Goal: Transaction & Acquisition: Purchase product/service

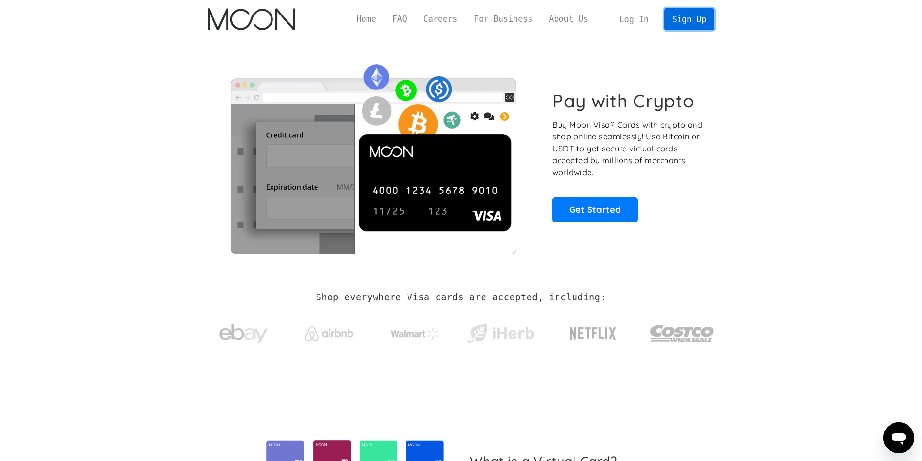
click at [691, 19] on link "Sign Up" at bounding box center [689, 19] width 50 height 22
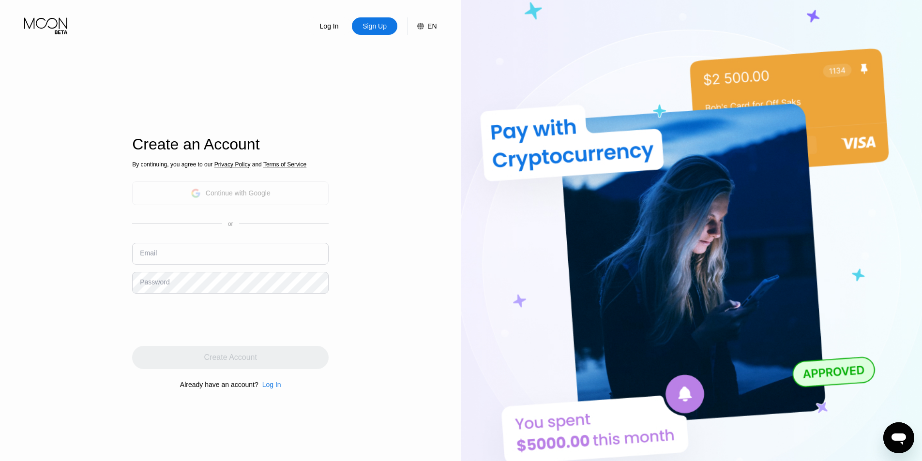
click at [239, 200] on div "Continue with Google" at bounding box center [231, 193] width 80 height 15
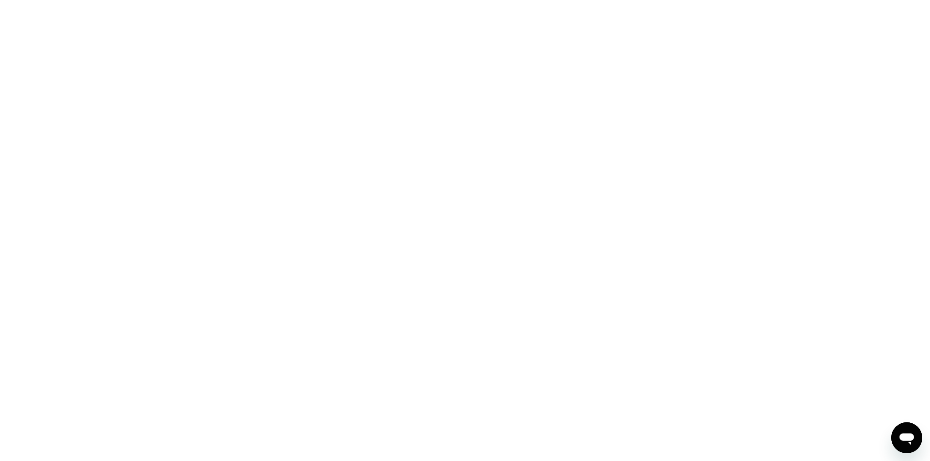
click at [364, 172] on div at bounding box center [465, 230] width 930 height 461
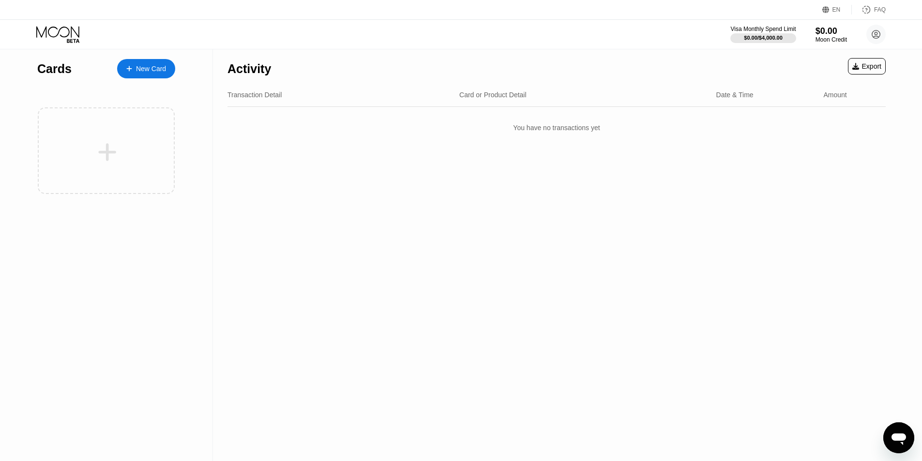
click at [149, 75] on div "New Card" at bounding box center [146, 68] width 58 height 19
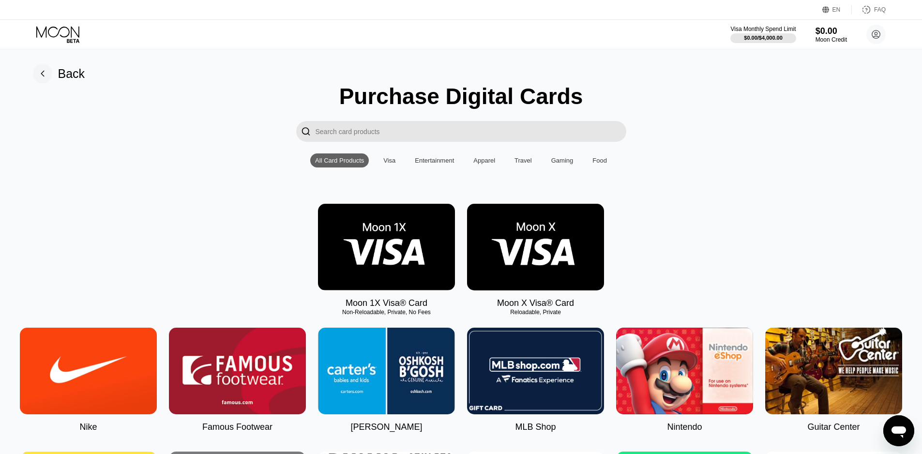
click at [393, 164] on div "Visa" at bounding box center [389, 160] width 12 height 7
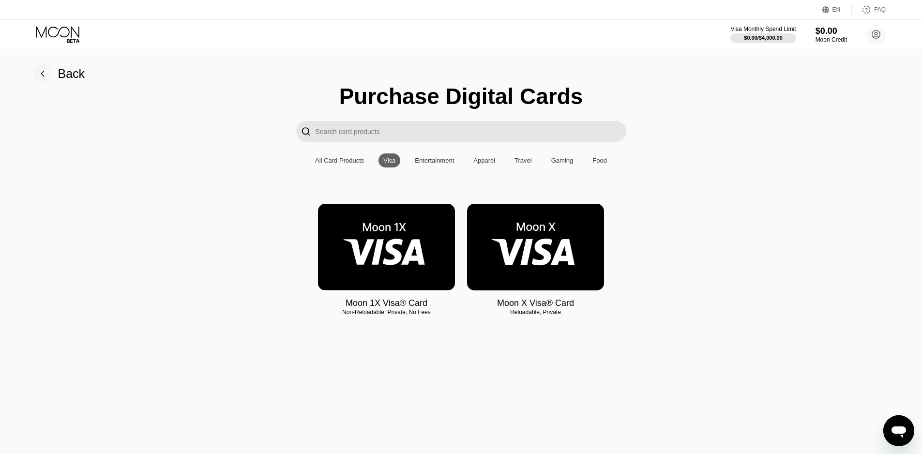
click at [519, 264] on img at bounding box center [535, 247] width 137 height 87
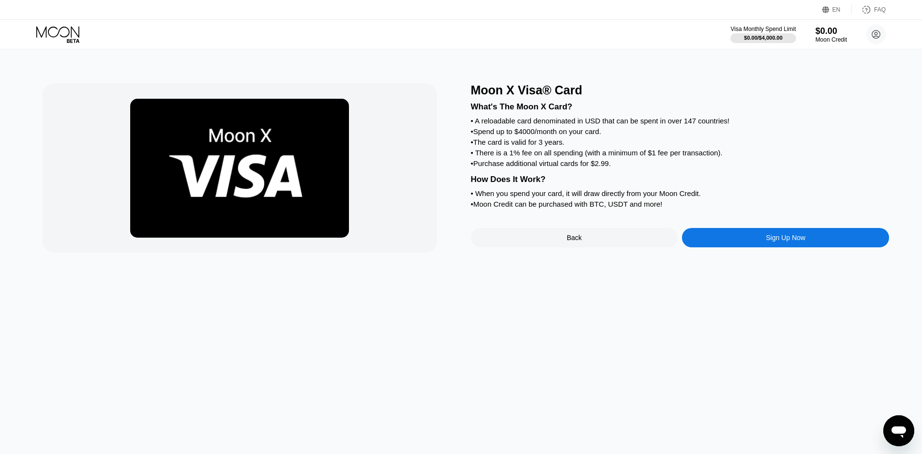
click at [761, 243] on div "Sign Up Now" at bounding box center [785, 237] width 207 height 19
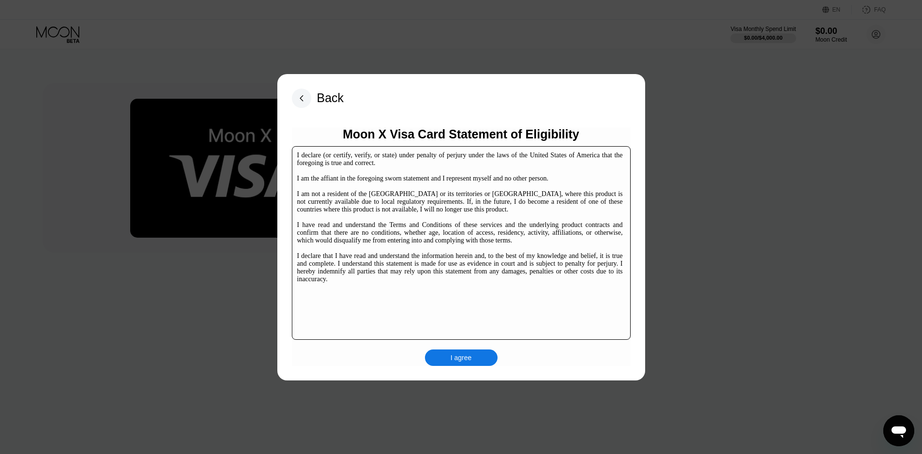
scroll to position [48, 0]
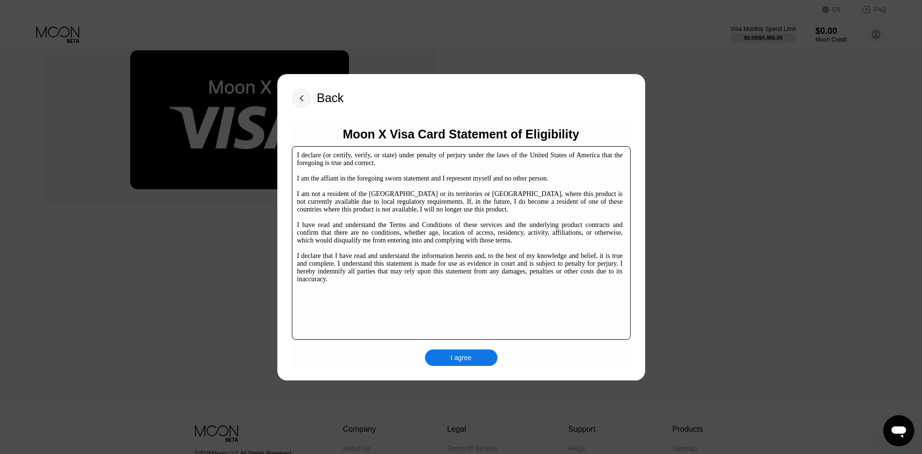
click at [470, 360] on div "I agree" at bounding box center [461, 357] width 21 height 9
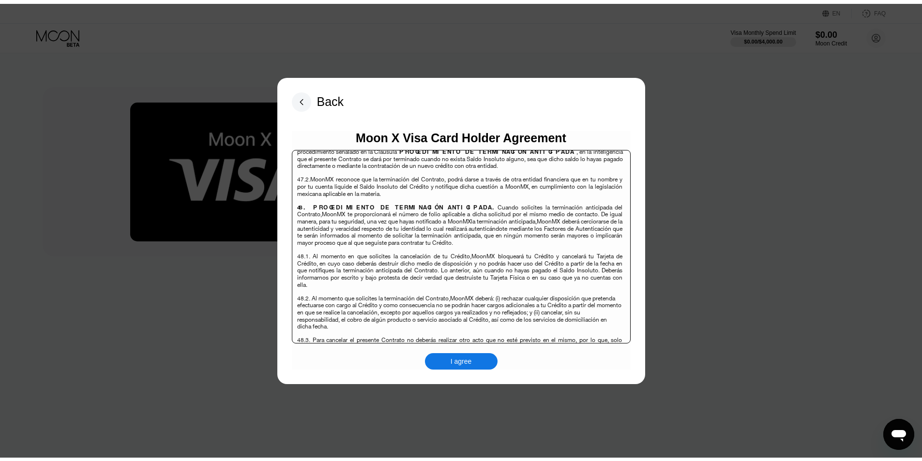
scroll to position [6288, 0]
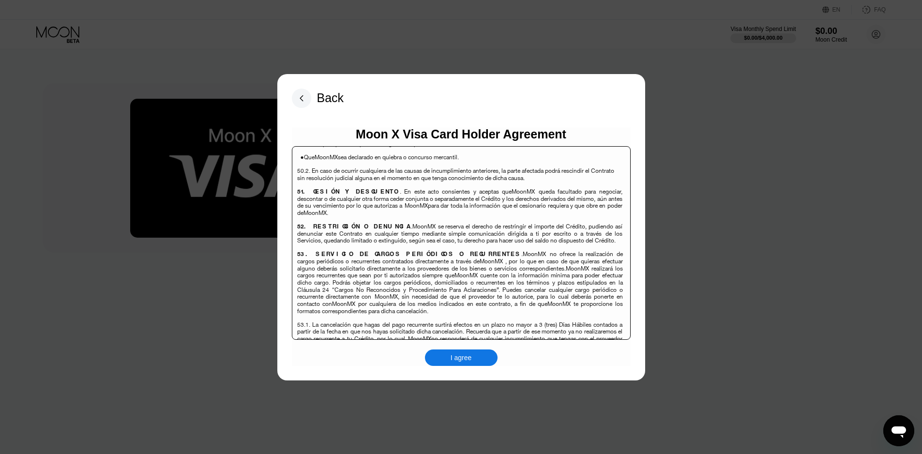
click at [473, 354] on div "I agree" at bounding box center [461, 358] width 73 height 16
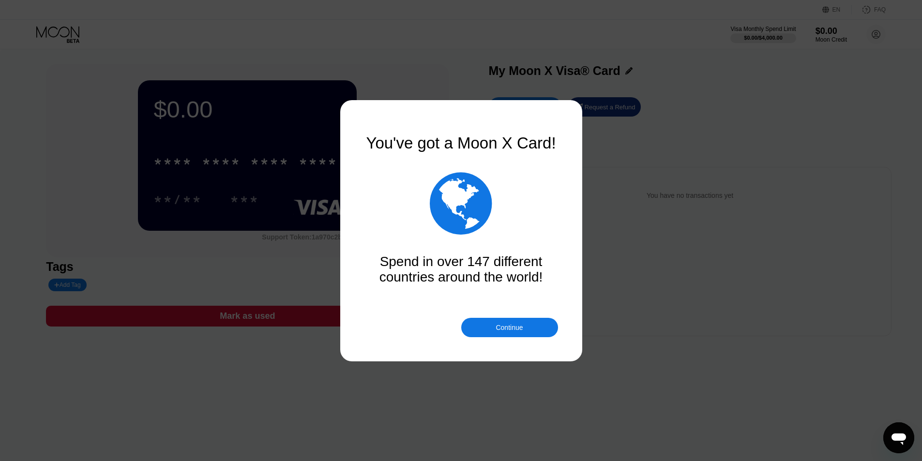
click at [519, 332] on div "Continue" at bounding box center [509, 327] width 97 height 19
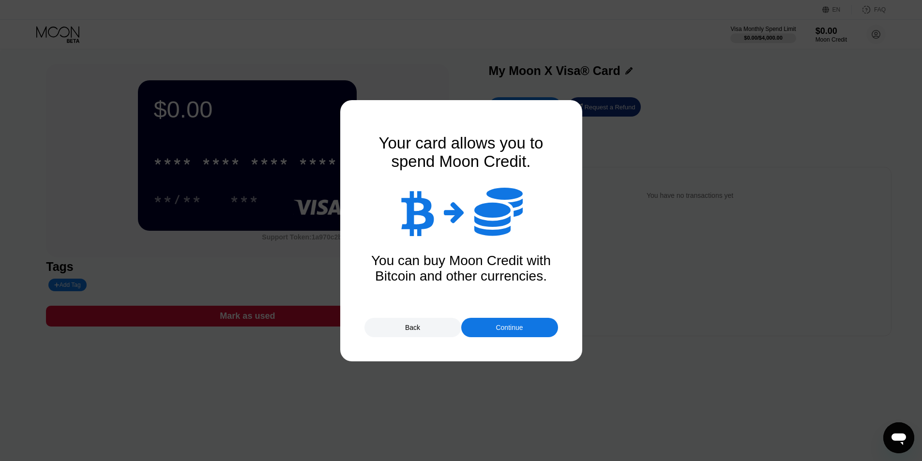
click at [529, 330] on div "Continue" at bounding box center [509, 327] width 97 height 19
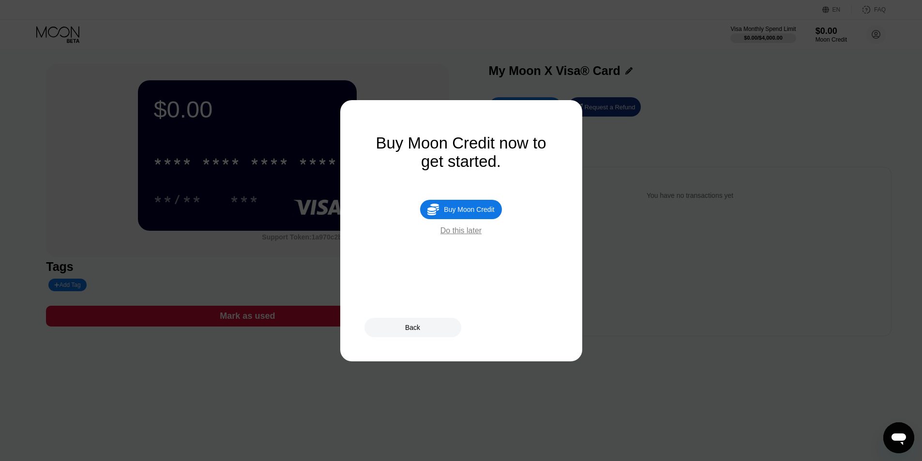
click at [467, 235] on div "Do this later" at bounding box center [461, 231] width 41 height 9
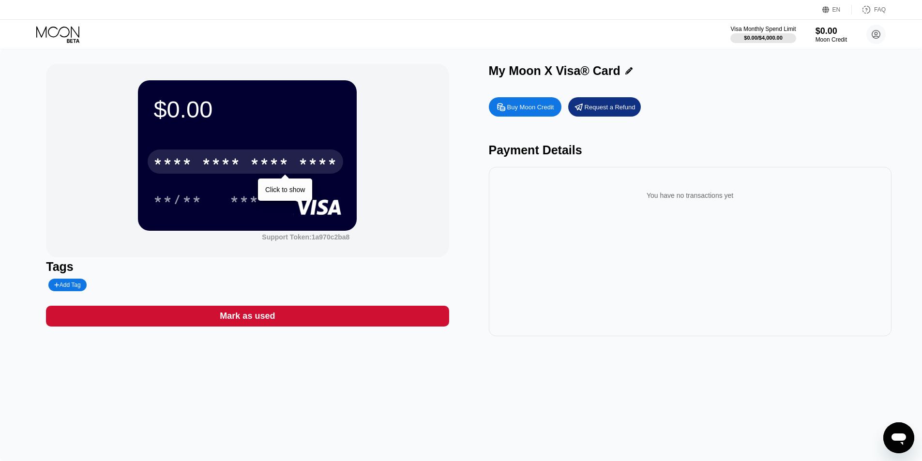
click at [197, 167] on div "* * * * * * * * * * * * ****" at bounding box center [246, 162] width 196 height 24
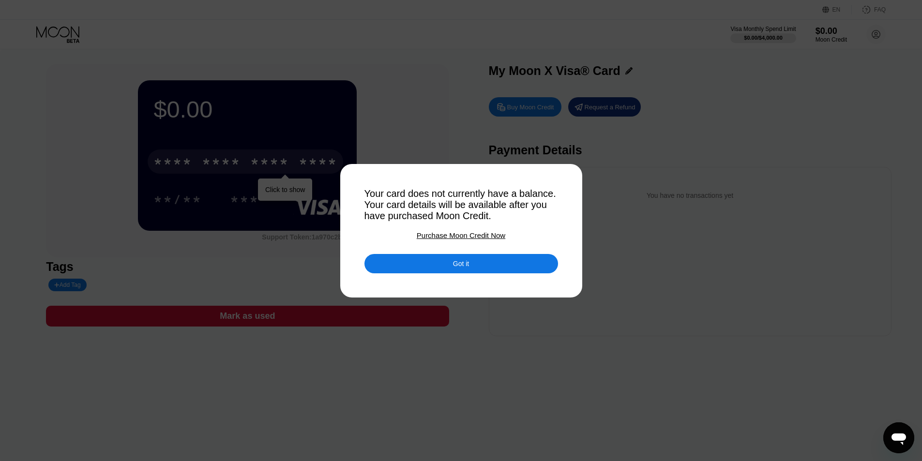
click at [437, 268] on div "Got it" at bounding box center [462, 263] width 194 height 19
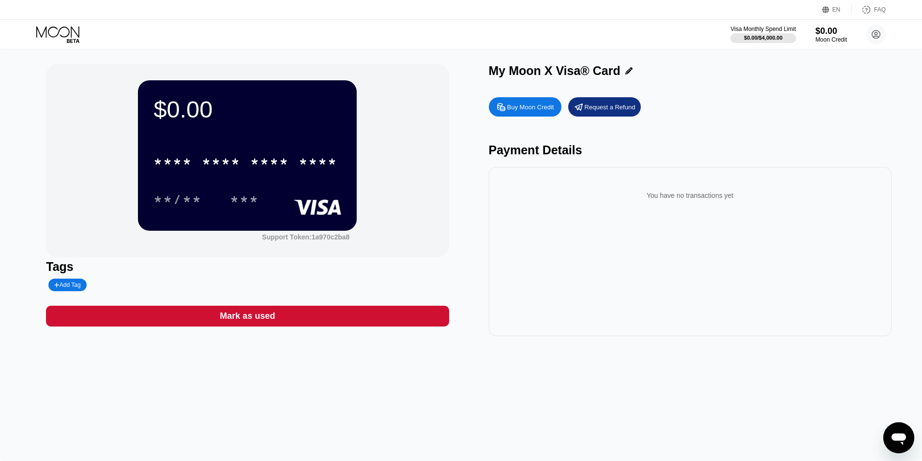
click at [274, 188] on div "* * * * * * * * * * * * **** **/** ***" at bounding box center [247, 170] width 188 height 57
click at [263, 158] on div "* * * *" at bounding box center [269, 162] width 39 height 15
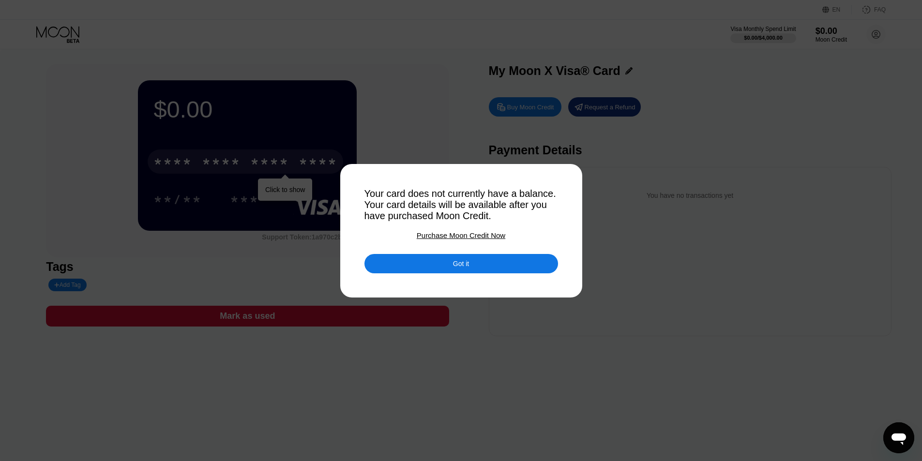
click at [469, 240] on div "Purchase Moon Credit Now" at bounding box center [461, 235] width 89 height 8
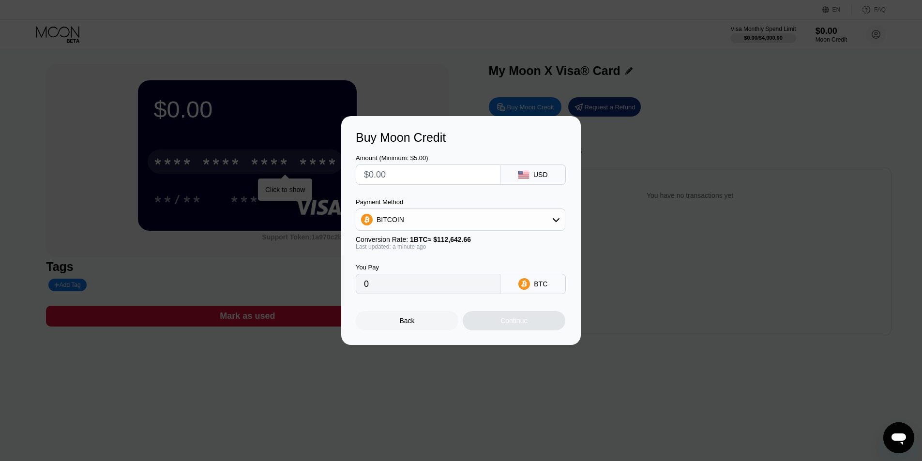
click at [521, 223] on div "BITCOIN" at bounding box center [460, 219] width 209 height 19
click at [506, 208] on div "Payment Method BITCOIN BITCOIN USDT on TRON" at bounding box center [461, 215] width 210 height 32
click at [513, 230] on div "BITCOIN" at bounding box center [461, 220] width 210 height 22
click at [448, 217] on div "BITCOIN" at bounding box center [460, 219] width 209 height 19
click at [471, 217] on div "BITCOIN" at bounding box center [460, 219] width 209 height 19
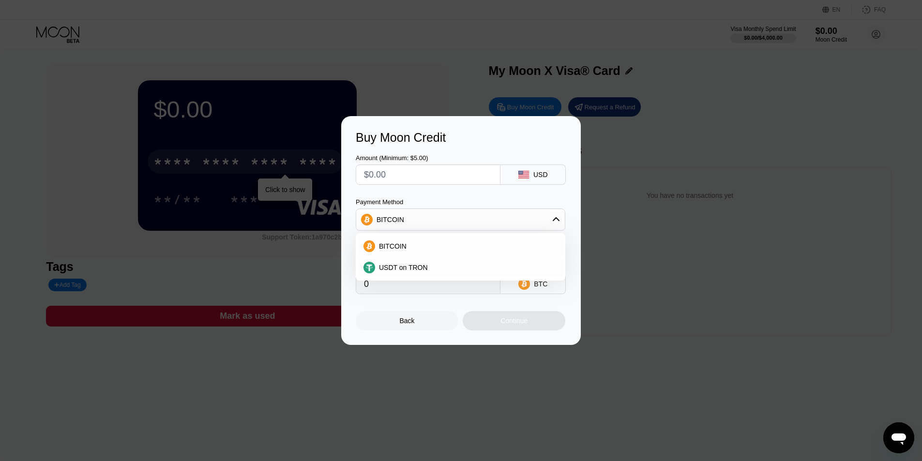
click at [471, 208] on div "Payment Method BITCOIN BITCOIN USDT on TRON" at bounding box center [461, 215] width 210 height 32
click at [429, 207] on div "Payment Method BITCOIN BITCOIN USDT on TRON" at bounding box center [461, 215] width 210 height 32
click at [397, 210] on div "BITCOIN" at bounding box center [460, 219] width 209 height 19
click at [425, 199] on div "Payment Method" at bounding box center [461, 202] width 210 height 7
click at [459, 223] on div "BITCOIN" at bounding box center [460, 219] width 209 height 19
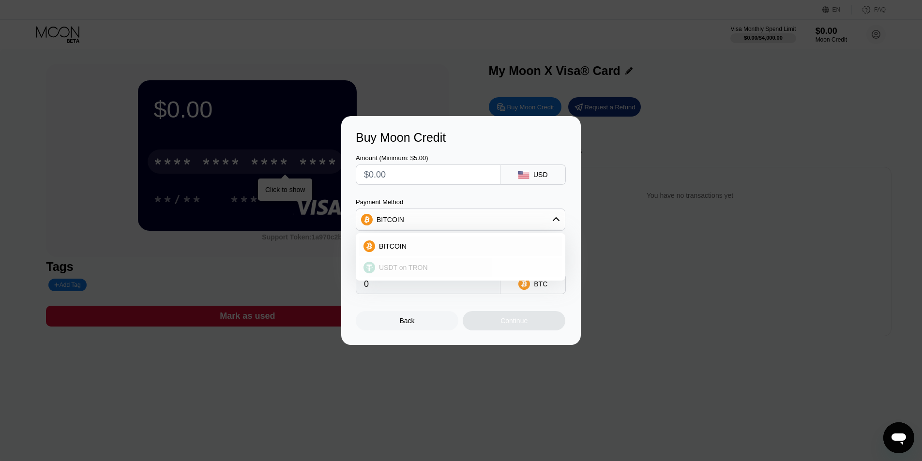
click at [420, 270] on span "USDT on TRON" at bounding box center [403, 268] width 49 height 8
type input "0.00"
click at [440, 177] on input "text" at bounding box center [428, 174] width 128 height 19
click at [416, 293] on input "0.00" at bounding box center [428, 284] width 128 height 19
click at [412, 292] on input "0.00" at bounding box center [428, 284] width 128 height 19
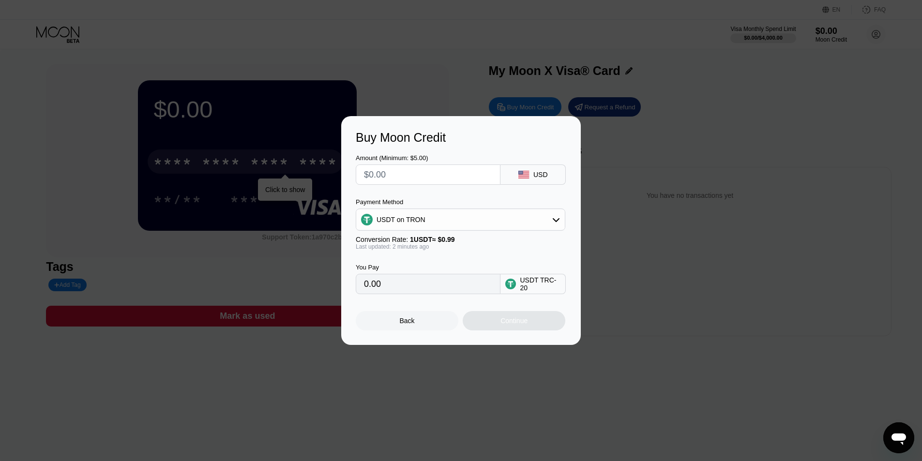
click at [385, 287] on input "0.00" at bounding box center [428, 284] width 128 height 19
click at [400, 180] on input "text" at bounding box center [428, 174] width 128 height 19
click at [400, 176] on input "text" at bounding box center [428, 174] width 128 height 19
type input "$5"
type input "5.05"
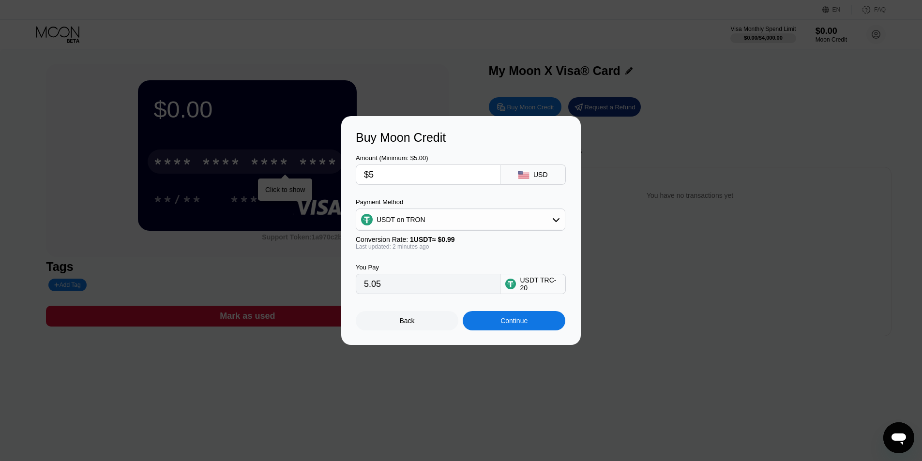
type input "$5"
click at [449, 249] on div "Last updated: 2 minutes ago" at bounding box center [461, 247] width 210 height 7
click at [516, 322] on div "Continue" at bounding box center [514, 321] width 27 height 8
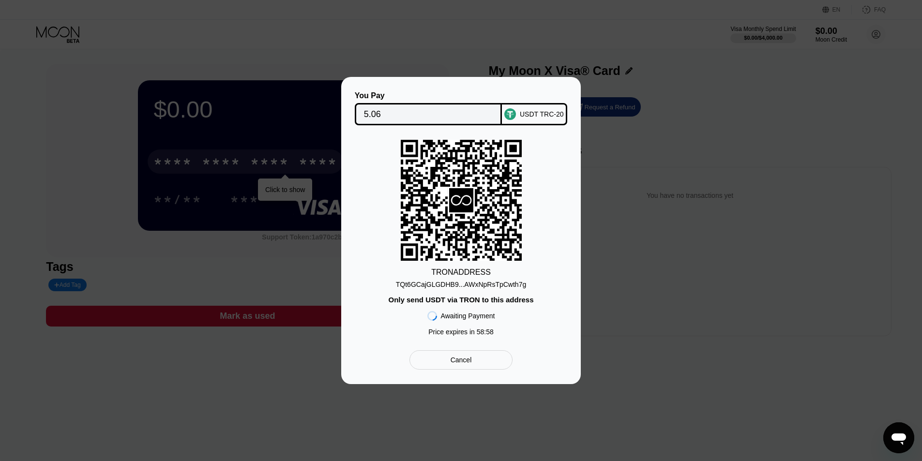
click at [491, 288] on div "TQt6GCajGLGDHB9...AWxNpRsTpCwth7g" at bounding box center [461, 285] width 130 height 8
click at [385, 112] on input "5.06" at bounding box center [428, 114] width 129 height 19
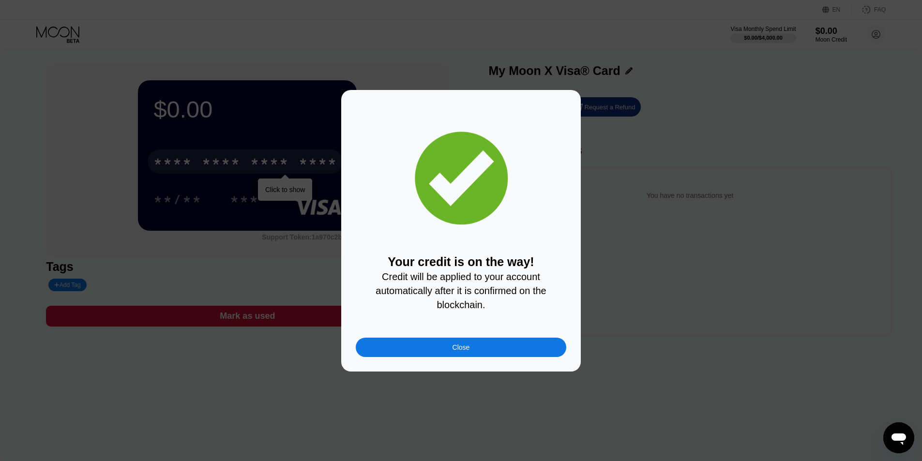
click at [405, 280] on span "Credit will be applied to your account automatically after it is confirmed on t…" at bounding box center [462, 291] width 173 height 39
drag, startPoint x: 479, startPoint y: 307, endPoint x: 395, endPoint y: 264, distance: 95.3
click at [395, 266] on div "Your credit is on the way! Credit will be applied to your account automatically…" at bounding box center [461, 283] width 211 height 56
drag, startPoint x: 396, startPoint y: 260, endPoint x: 435, endPoint y: 266, distance: 39.6
click at [437, 266] on div "Your credit is on the way! Credit will be applied to your account automatically…" at bounding box center [461, 283] width 211 height 56
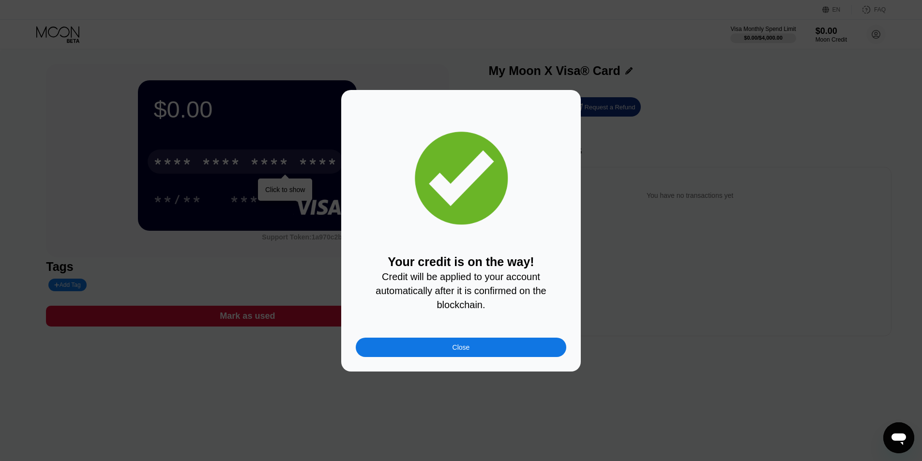
drag, startPoint x: 396, startPoint y: 258, endPoint x: 468, endPoint y: 285, distance: 77.2
click at [465, 280] on div "Your credit is on the way! Credit will be applied to your account automatically…" at bounding box center [461, 283] width 211 height 56
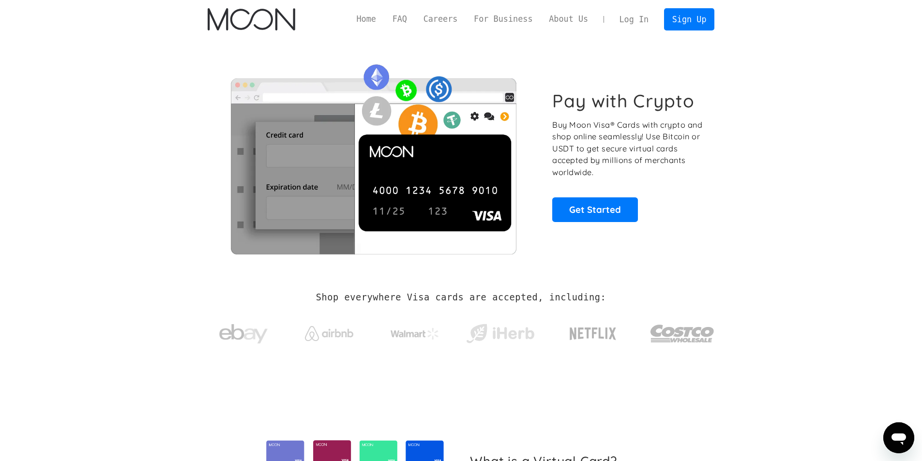
click at [628, 22] on link "Log In" at bounding box center [635, 19] width 46 height 21
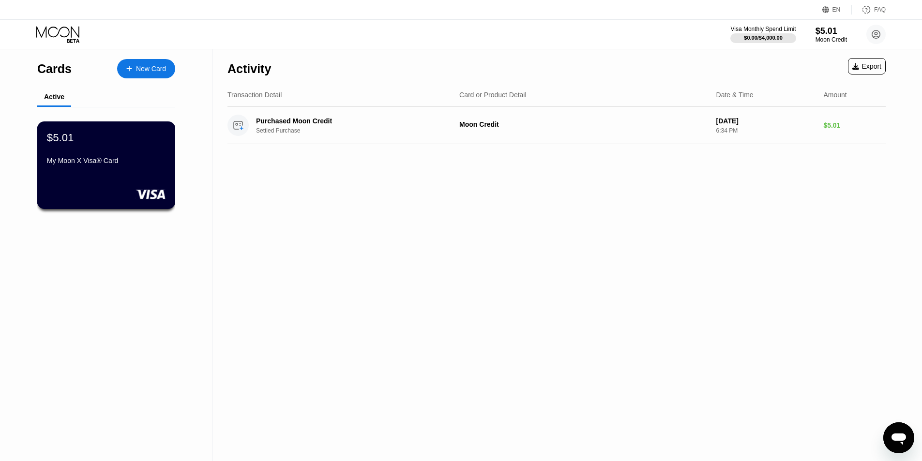
click at [112, 168] on div "My Moon X Visa® Card" at bounding box center [106, 163] width 119 height 12
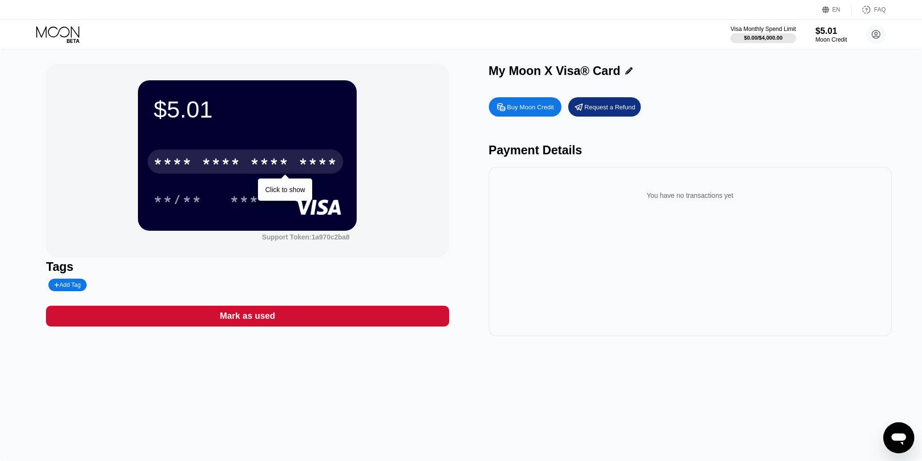
click at [216, 165] on div "* * * *" at bounding box center [221, 162] width 39 height 15
click at [291, 165] on div "* * * * * * * * * * * * 3340" at bounding box center [246, 162] width 196 height 24
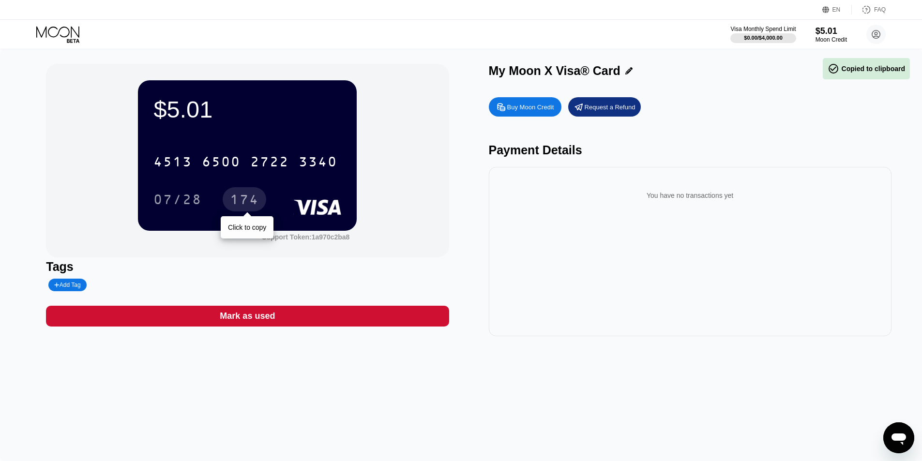
click at [210, 174] on div "[CREDIT_CARD_NUMBER]" at bounding box center [246, 162] width 196 height 24
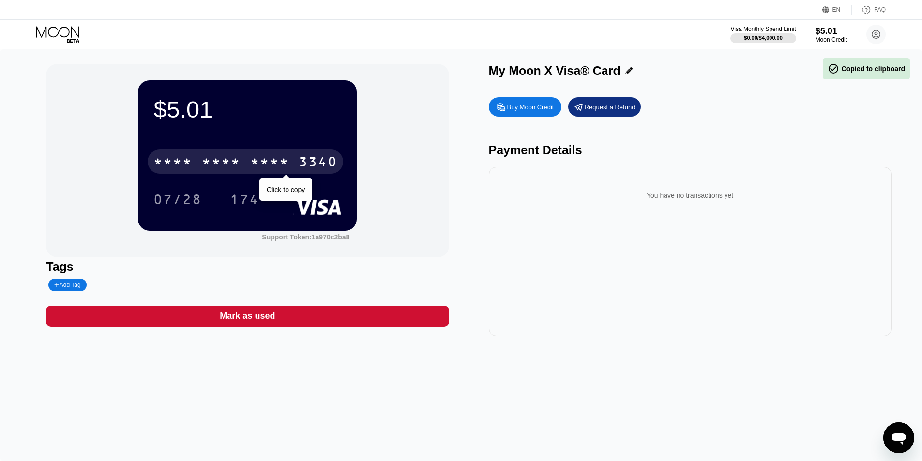
click at [232, 169] on div "* * * *" at bounding box center [221, 162] width 39 height 15
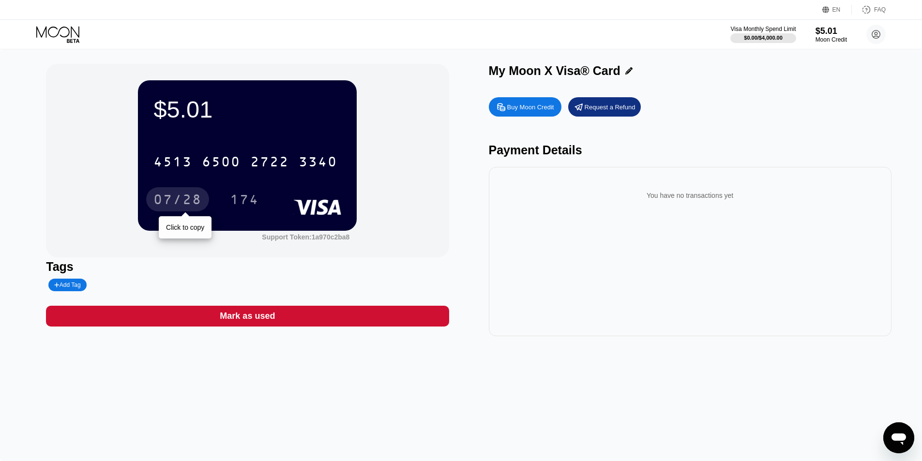
click at [177, 202] on div "07/28" at bounding box center [177, 200] width 48 height 15
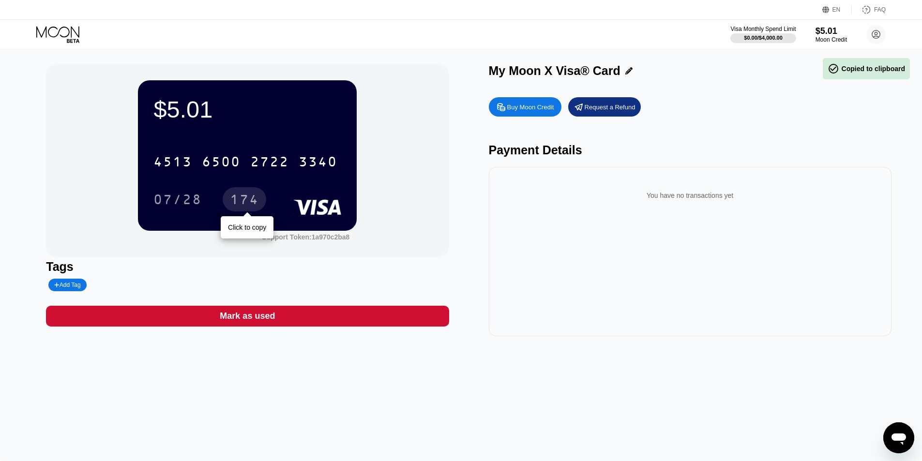
click at [249, 198] on div "174" at bounding box center [244, 200] width 29 height 15
click at [531, 107] on div "Buy Moon Credit" at bounding box center [530, 107] width 47 height 8
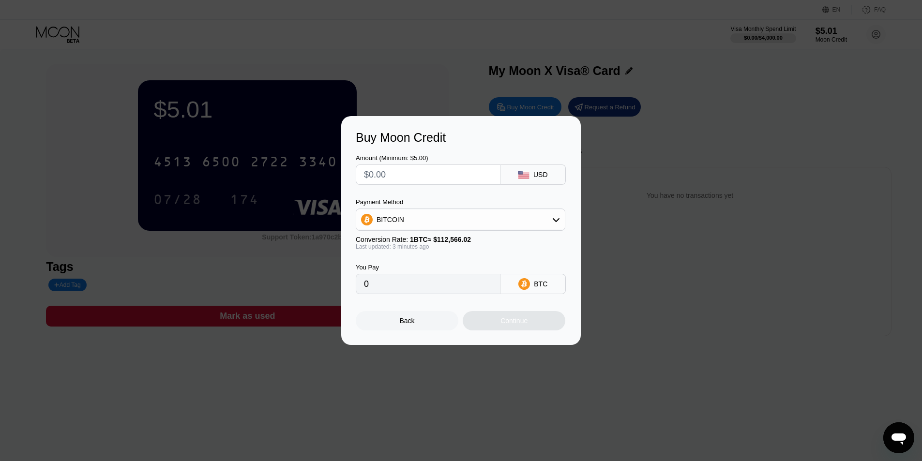
click at [631, 139] on div "Buy Moon Credit Amount (Minimum: $5.00) USD Payment Method BITCOIN Conversion R…" at bounding box center [461, 230] width 922 height 229
click at [406, 330] on div "Back" at bounding box center [407, 320] width 103 height 19
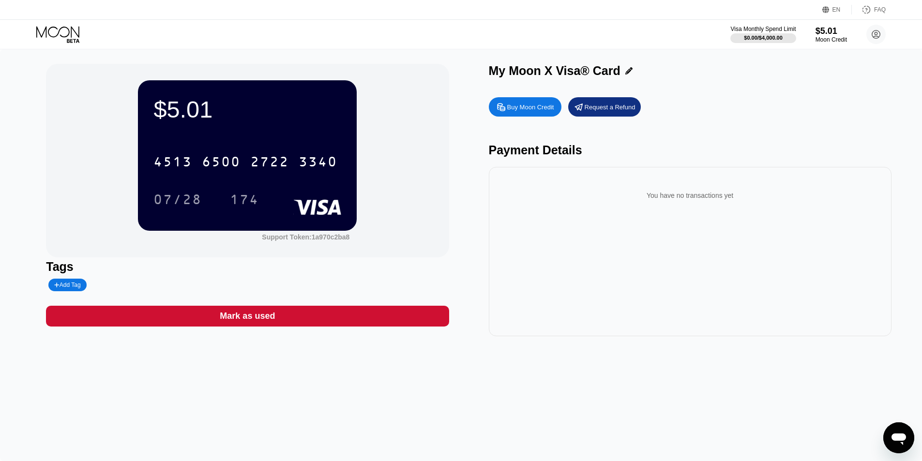
click at [268, 327] on div "Mark as used" at bounding box center [247, 316] width 403 height 21
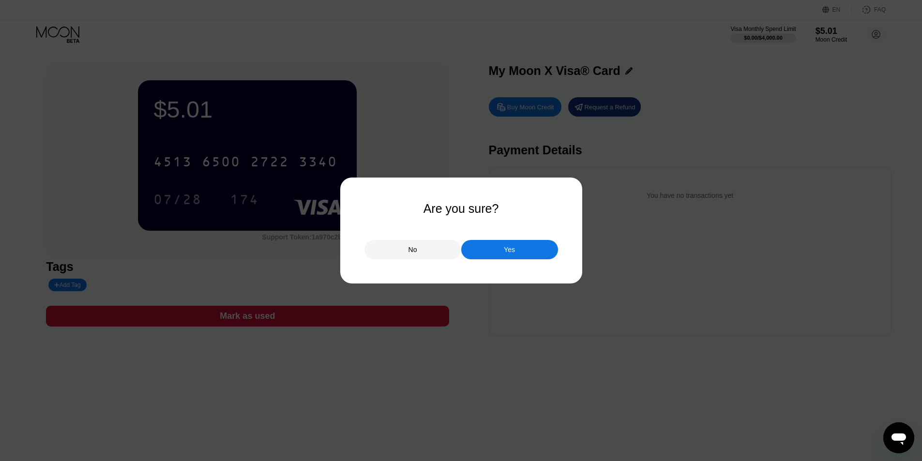
click at [263, 279] on div at bounding box center [465, 230] width 930 height 461
click at [400, 254] on div "No" at bounding box center [413, 249] width 97 height 19
